Goal: Contribute content: Add original content to the website for others to see

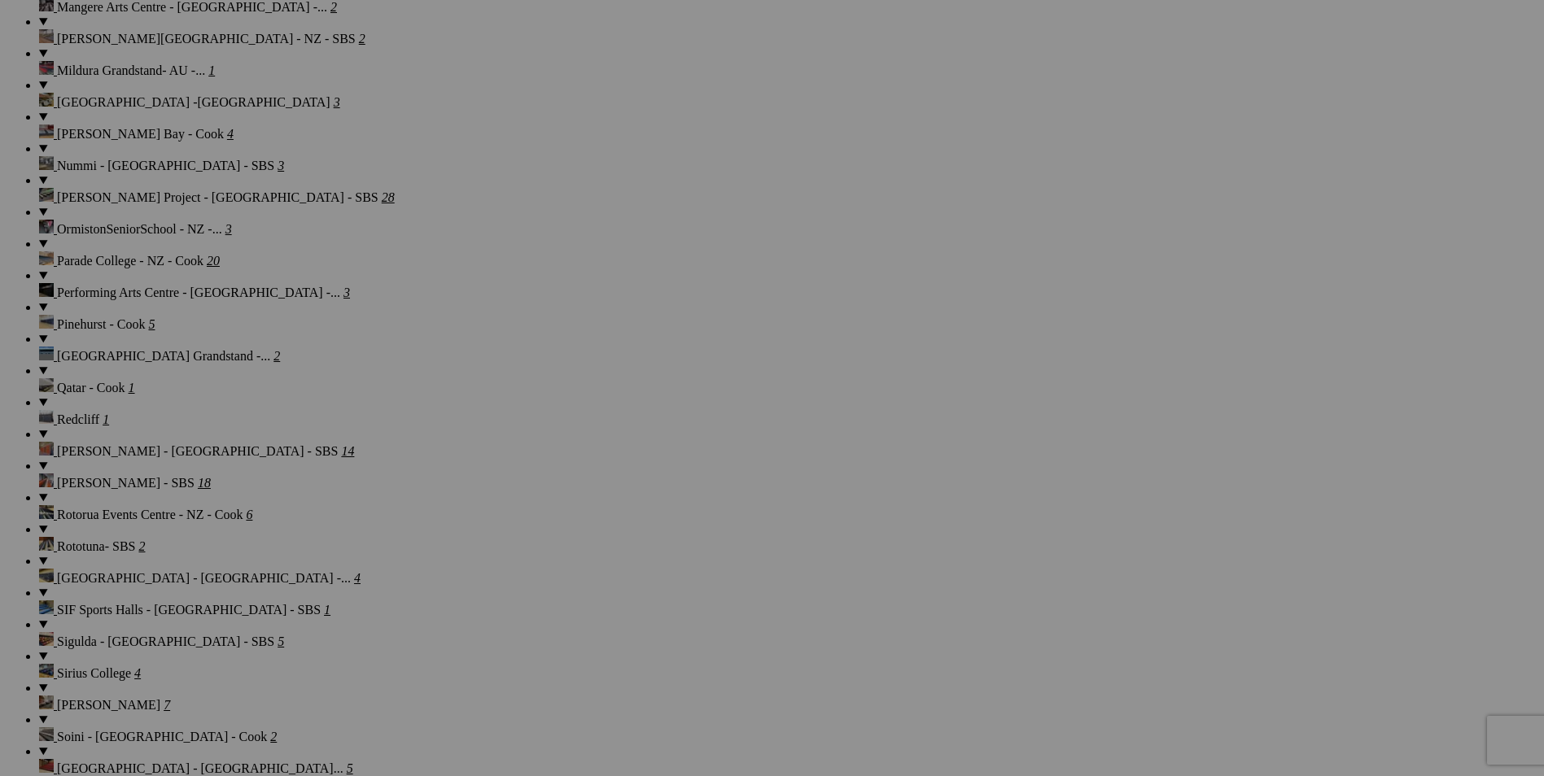
scroll to position [2509, 0]
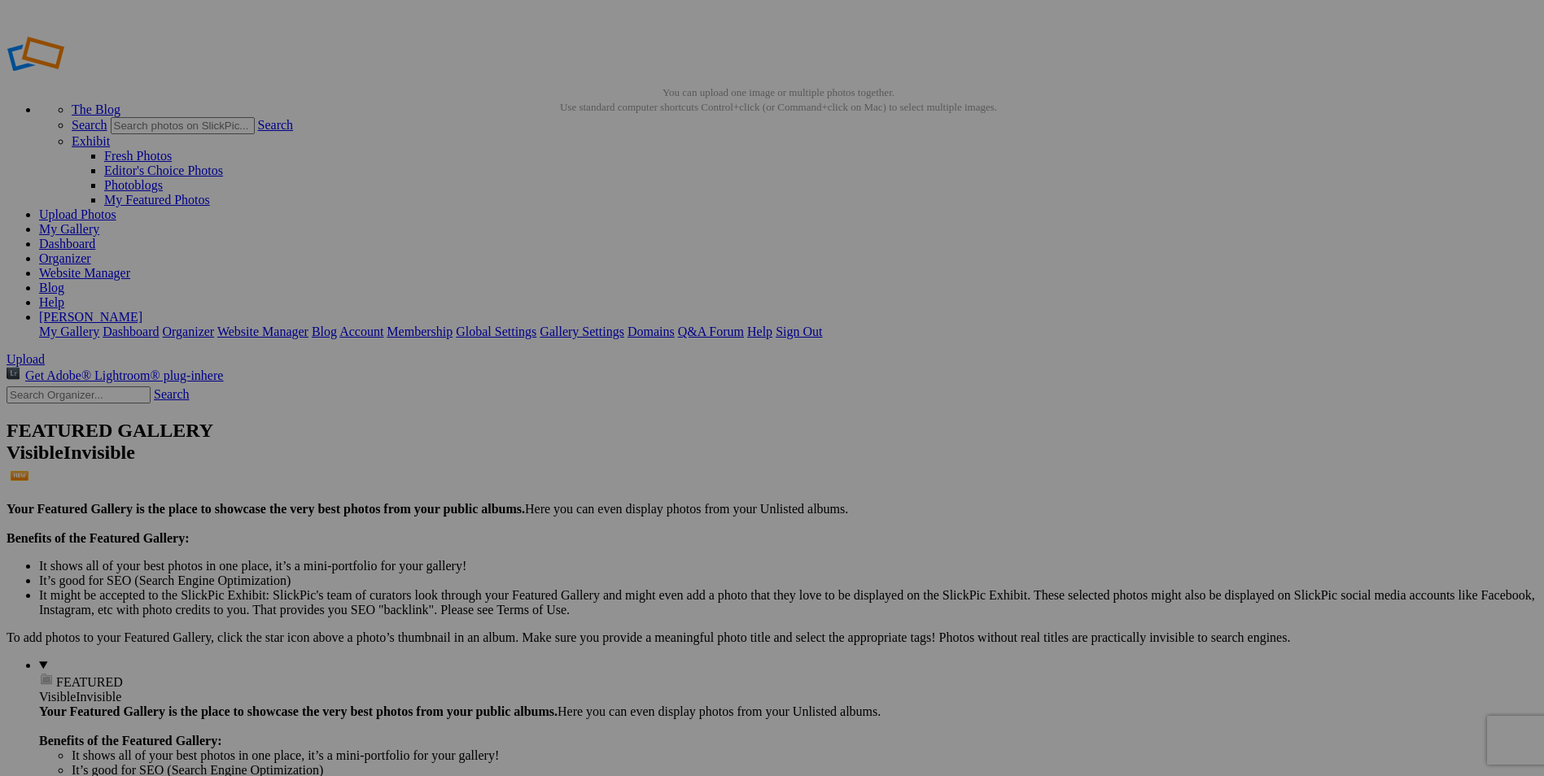
drag, startPoint x: 629, startPoint y: 90, endPoint x: 179, endPoint y: 97, distance: 450.1
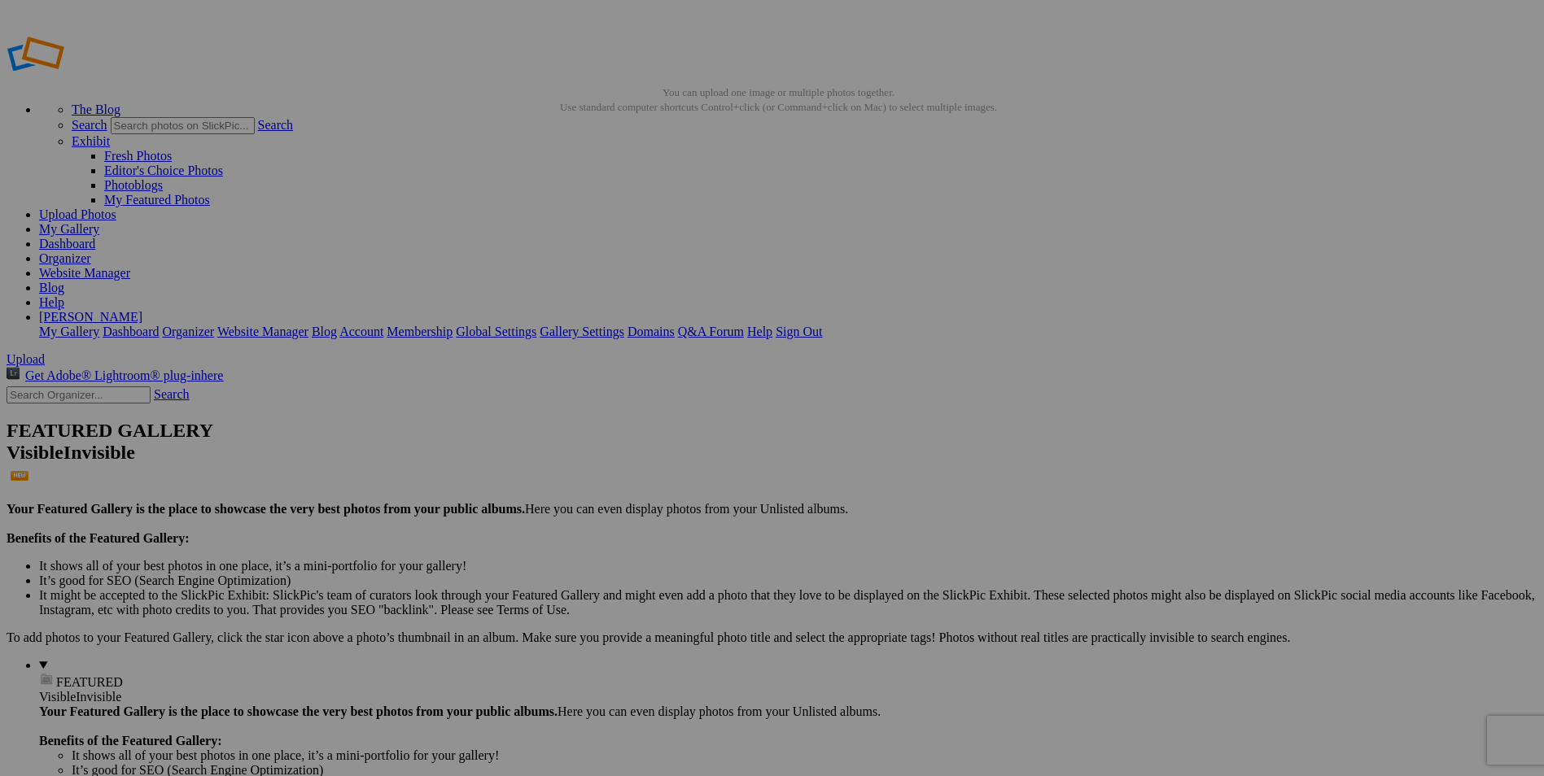
paste input "Radford College Bruce - Cook Upholstered"
drag, startPoint x: 631, startPoint y: 407, endPoint x: 482, endPoint y: 407, distance: 148.9
click at [675, 410] on input "Trinity College Bruce - Cook Upholstered" at bounding box center [645, 418] width 177 height 17
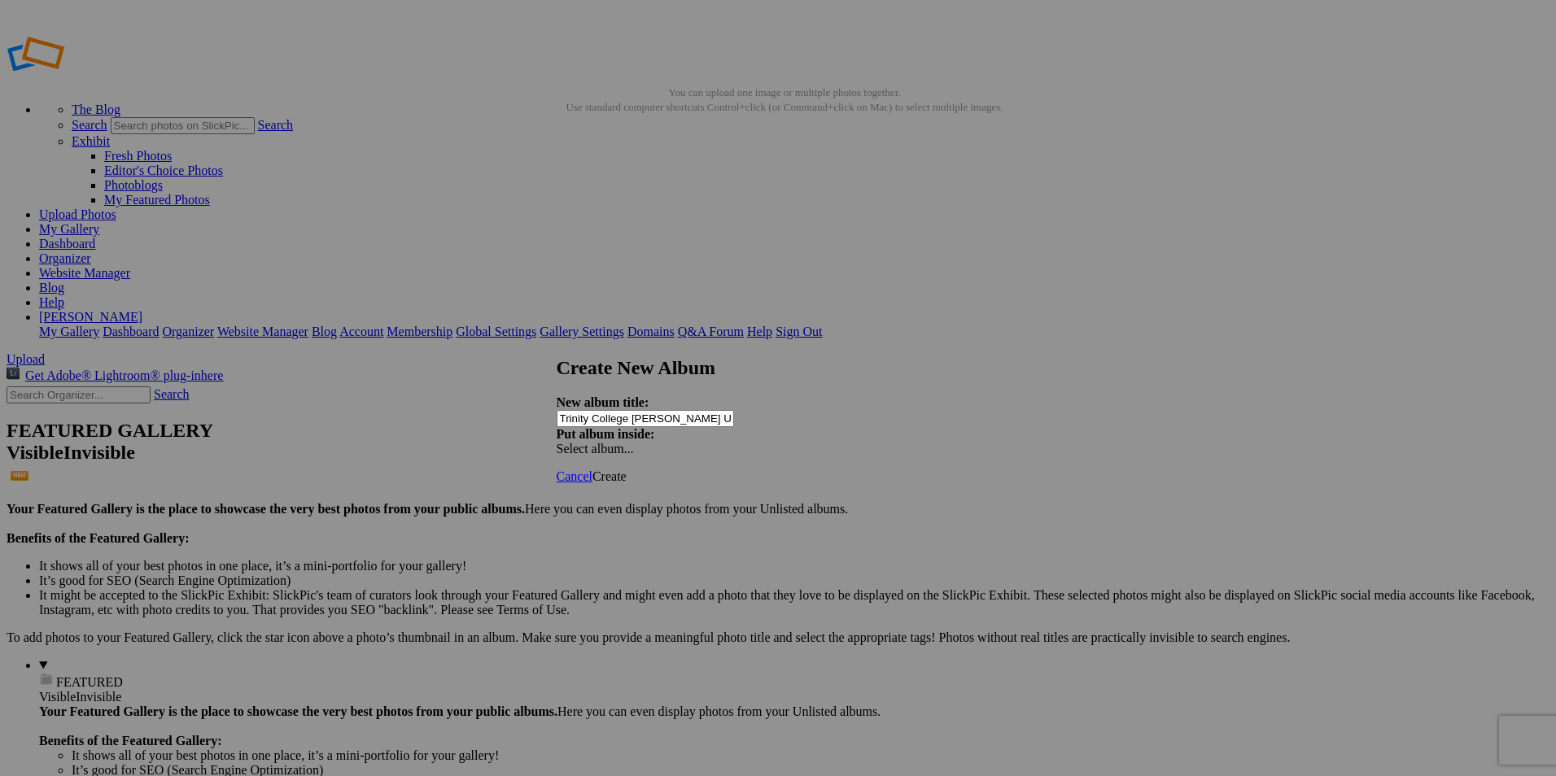
click at [675, 410] on input "Trinity College Bruce - Cook Upholstered" at bounding box center [645, 418] width 177 height 17
type input "Trinity College Gawler - Cook Upholstered"
click at [627, 470] on span "Create" at bounding box center [609, 477] width 34 height 14
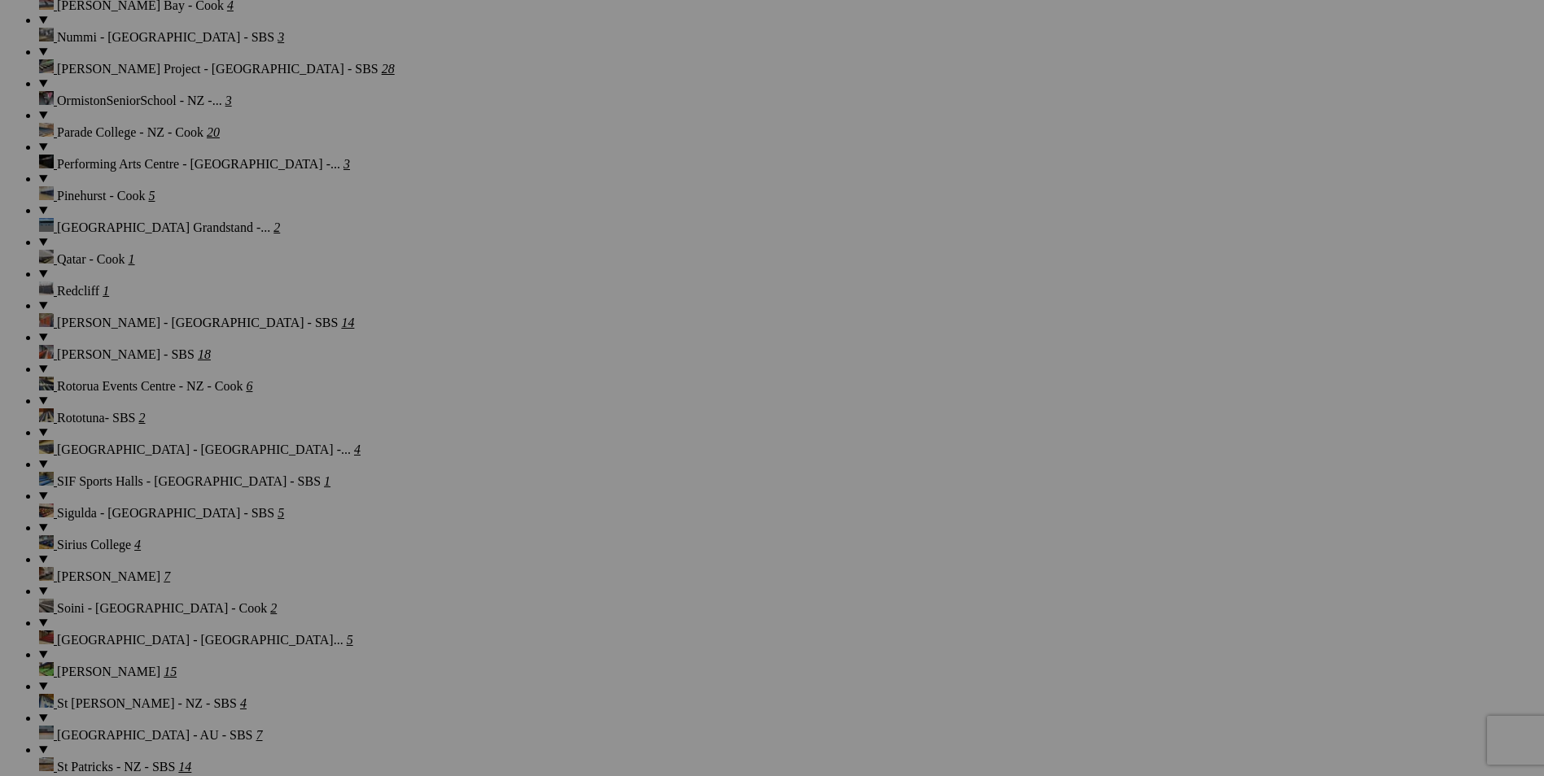
scroll to position [2535, 0]
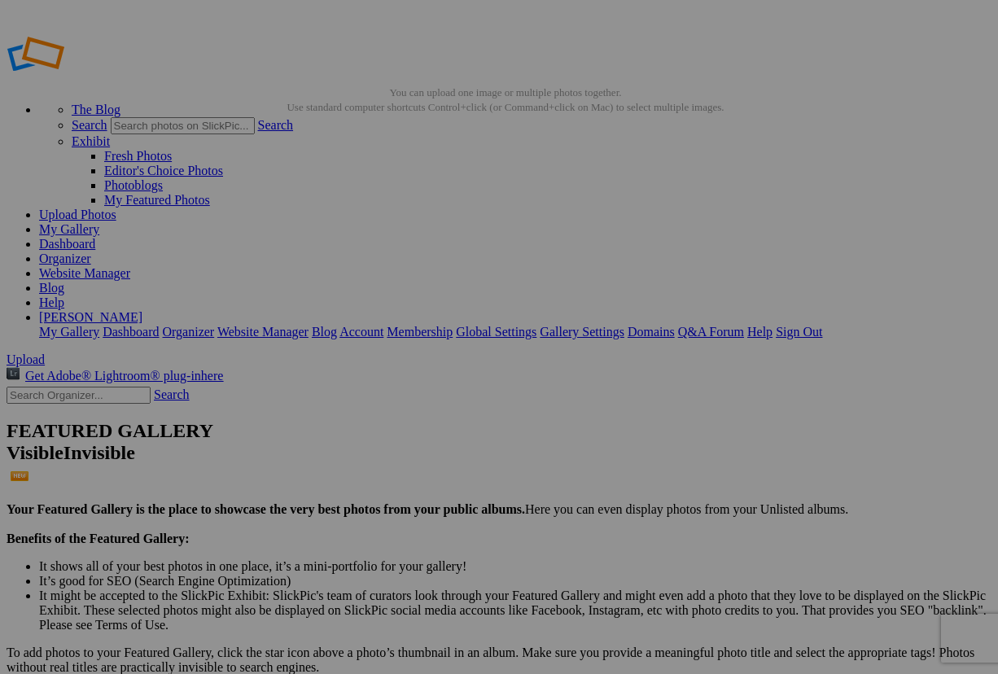
drag, startPoint x: 425, startPoint y: 343, endPoint x: 416, endPoint y: 343, distance: 9.0
